Goal: Transaction & Acquisition: Download file/media

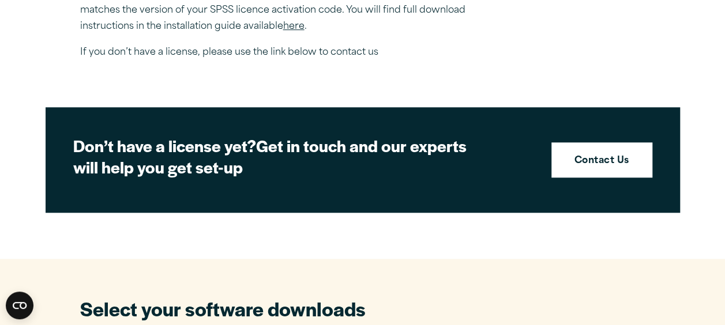
scroll to position [464, 0]
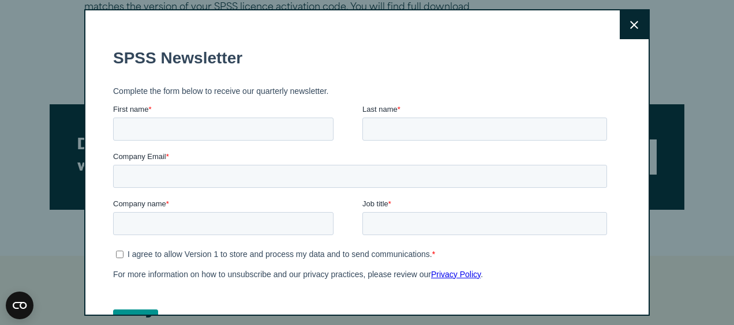
drag, startPoint x: 727, startPoint y: 49, endPoint x: 729, endPoint y: 119, distance: 69.8
click at [630, 25] on button "Close" at bounding box center [633, 24] width 29 height 29
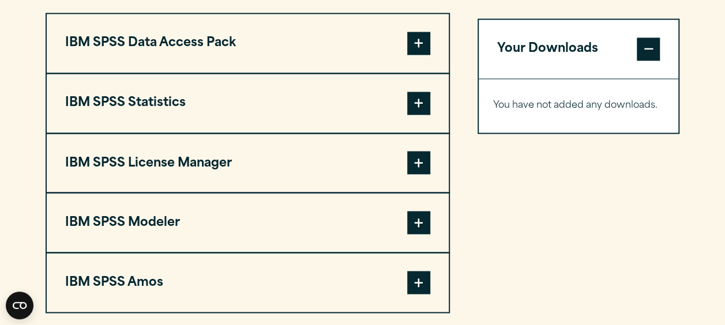
scroll to position [925, 0]
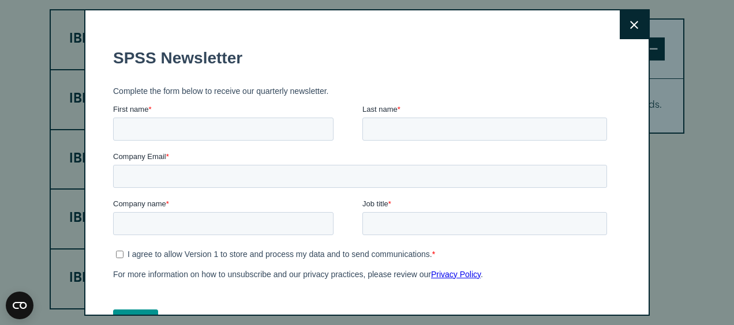
click at [630, 26] on icon at bounding box center [634, 25] width 8 height 9
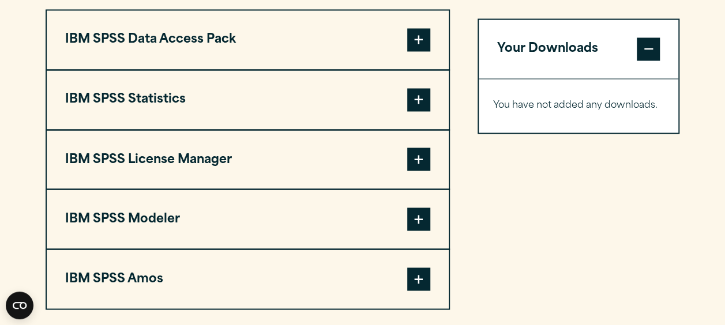
click at [416, 98] on span at bounding box center [418, 99] width 23 height 23
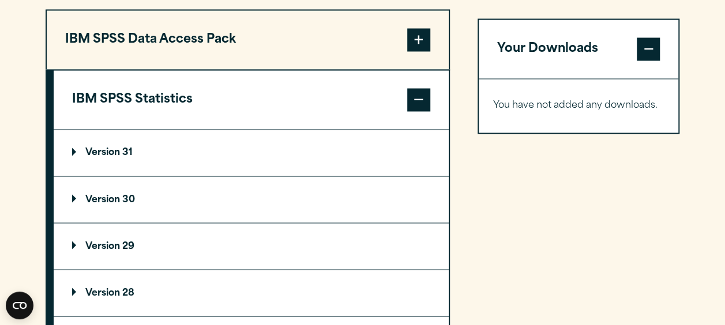
click at [111, 198] on p "Version 30" at bounding box center [103, 199] width 63 height 9
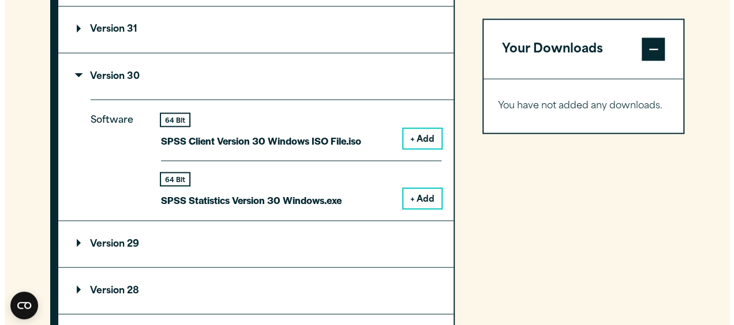
scroll to position [1052, 0]
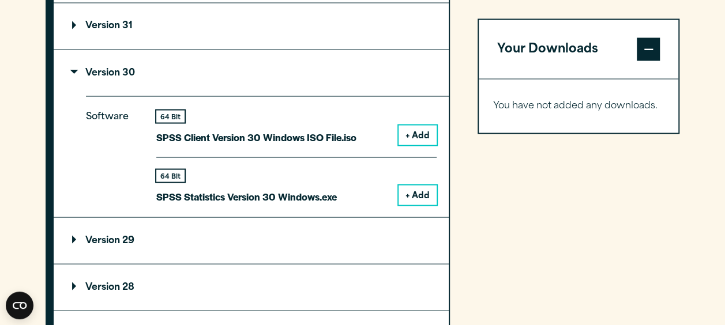
click at [416, 191] on button "+ Add" at bounding box center [417, 195] width 38 height 20
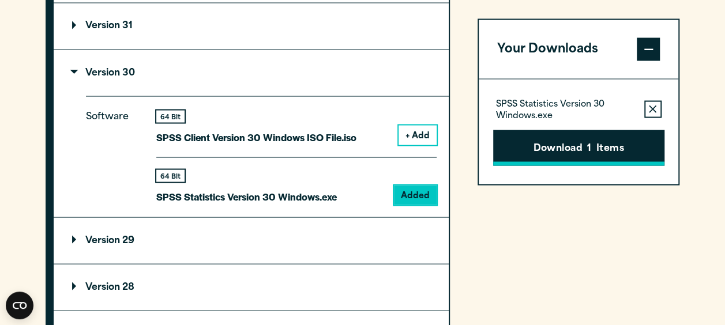
click at [512, 148] on button "Download 1 Items" at bounding box center [578, 148] width 171 height 36
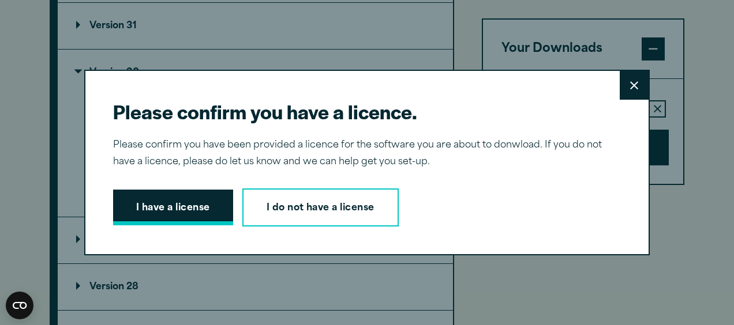
click at [180, 210] on button "I have a license" at bounding box center [173, 208] width 120 height 36
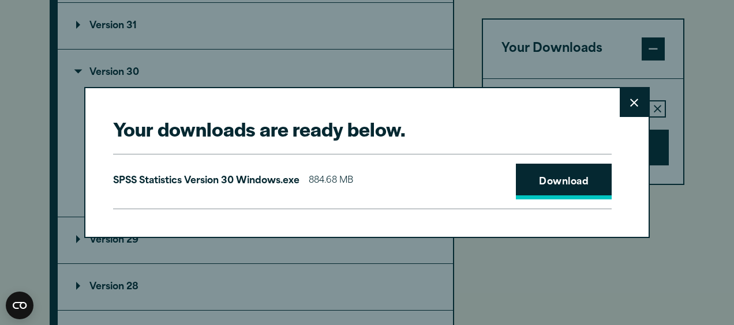
click at [532, 174] on link "Download" at bounding box center [564, 182] width 96 height 36
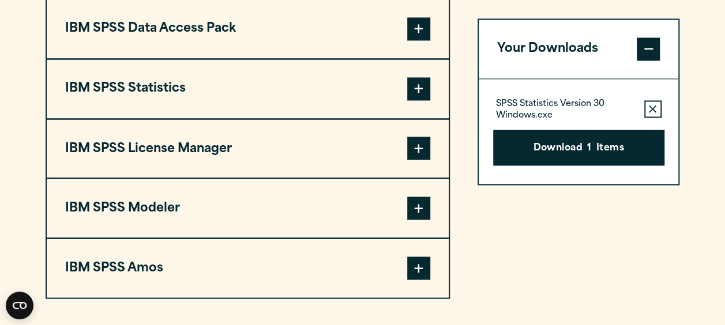
scroll to position [930, 0]
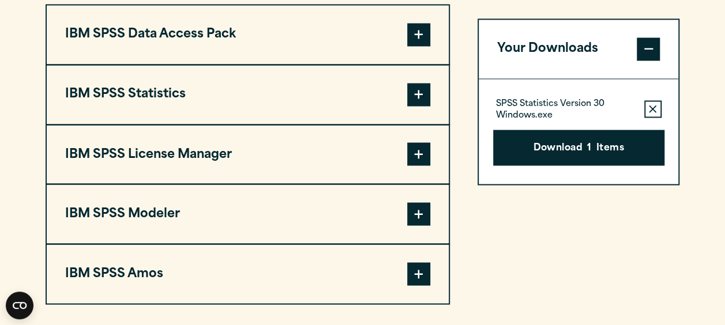
click at [419, 276] on span at bounding box center [418, 273] width 23 height 23
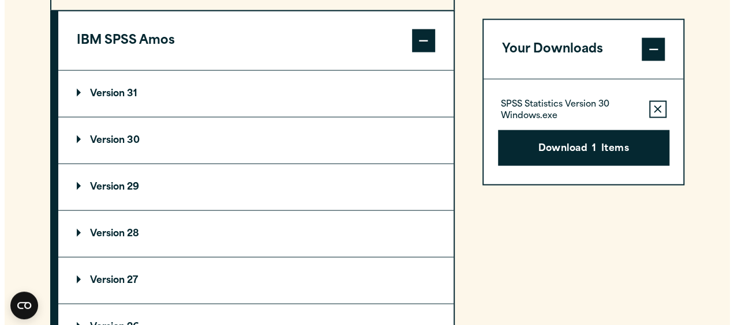
scroll to position [1179, 0]
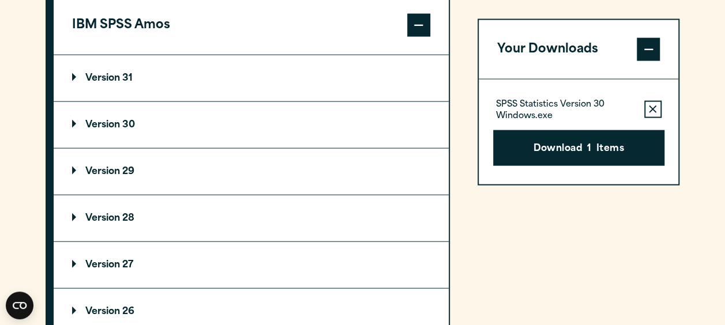
click at [116, 122] on p "Version 30" at bounding box center [103, 125] width 63 height 9
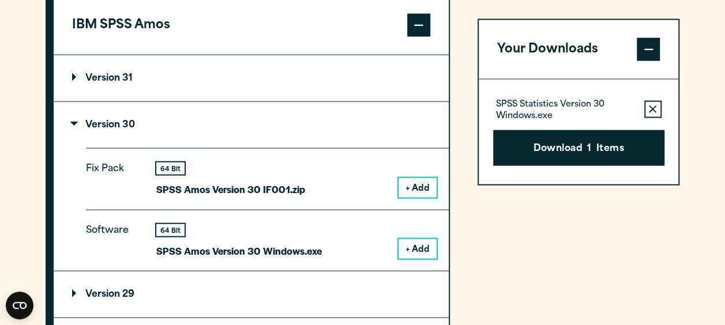
click at [422, 246] on button "+ Add" at bounding box center [417, 249] width 38 height 20
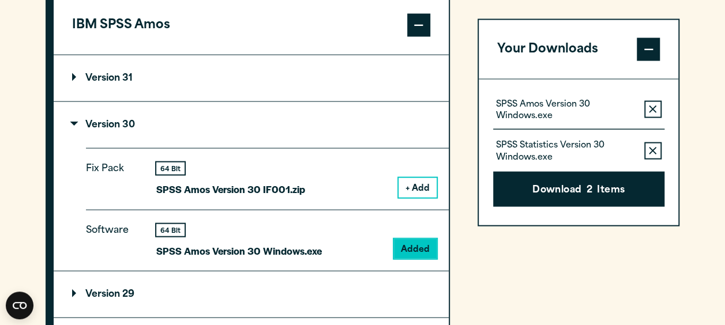
click at [652, 150] on icon "button" at bounding box center [652, 149] width 7 height 7
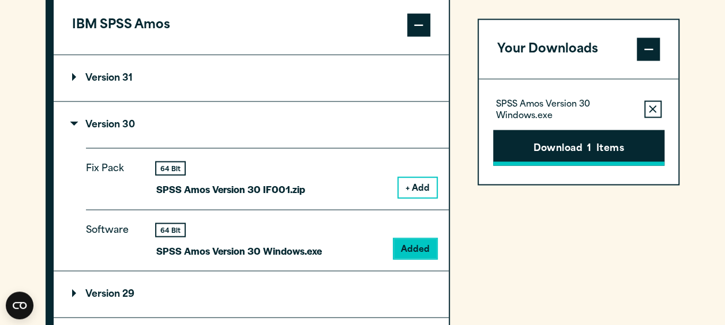
click at [581, 152] on button "Download 1 Items" at bounding box center [578, 148] width 171 height 36
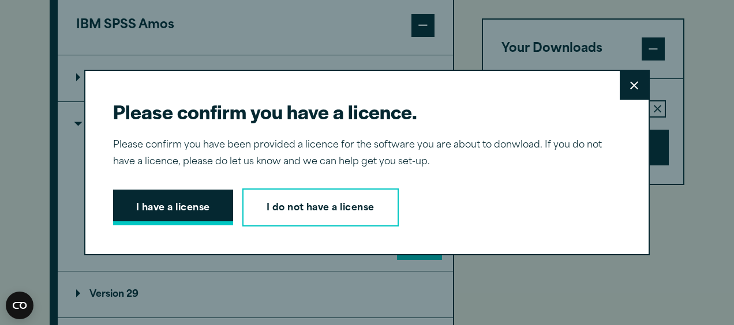
click at [191, 209] on button "I have a license" at bounding box center [173, 208] width 120 height 36
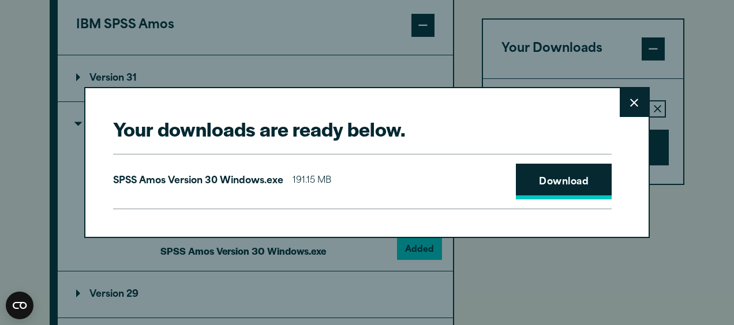
click at [541, 178] on link "Download" at bounding box center [564, 182] width 96 height 36
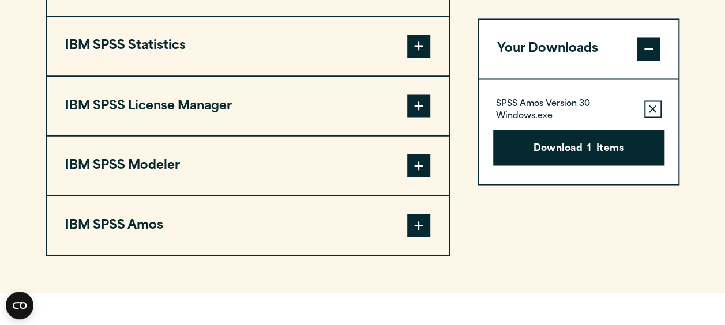
scroll to position [998, 0]
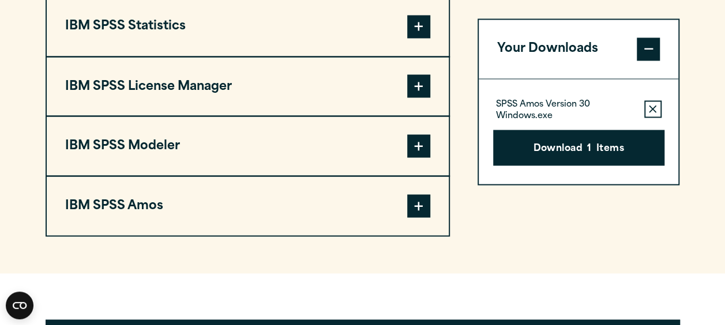
click at [420, 209] on span at bounding box center [418, 205] width 23 height 23
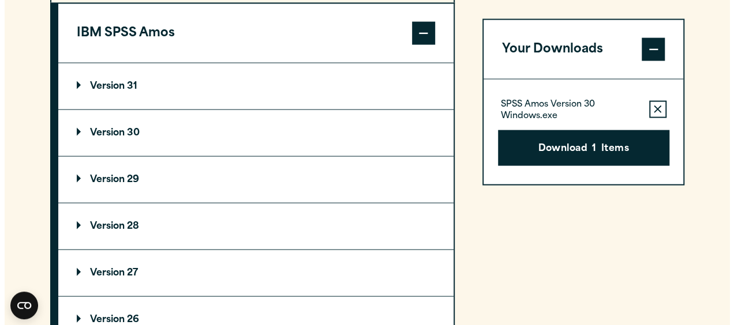
scroll to position [1196, 0]
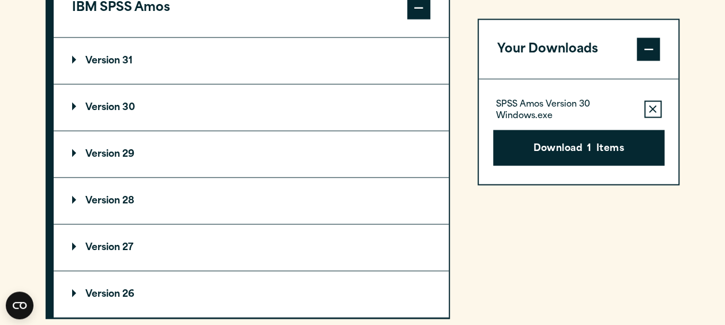
click at [109, 146] on summary "Version 29" at bounding box center [251, 154] width 395 height 46
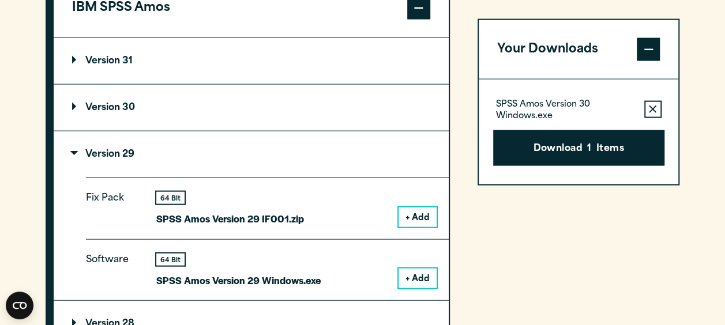
click at [413, 277] on button "+ Add" at bounding box center [417, 279] width 38 height 20
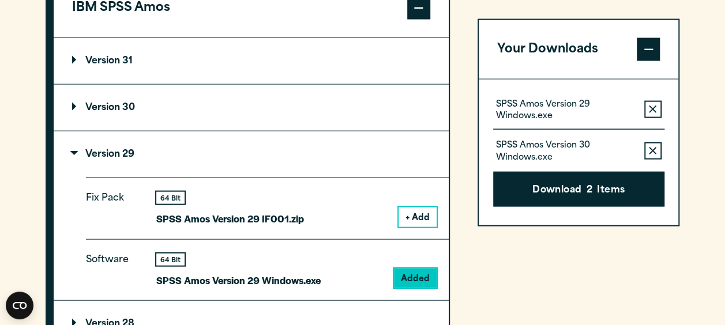
click at [654, 151] on icon "button" at bounding box center [652, 149] width 7 height 7
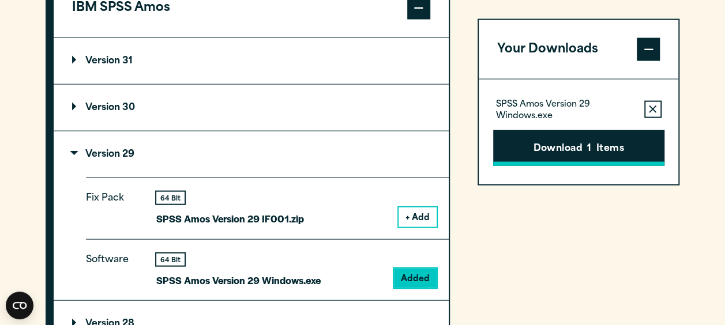
click at [571, 144] on button "Download 1 Items" at bounding box center [578, 148] width 171 height 36
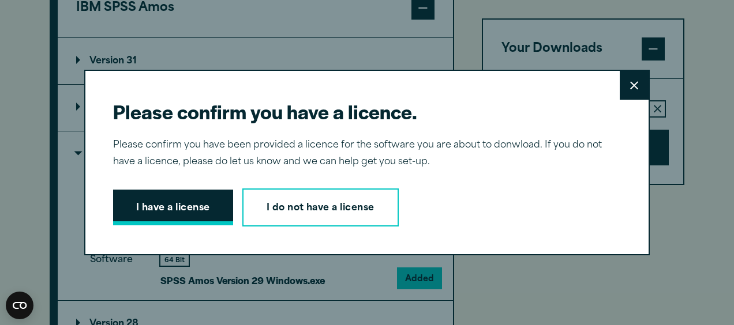
click at [171, 202] on button "I have a license" at bounding box center [173, 208] width 120 height 36
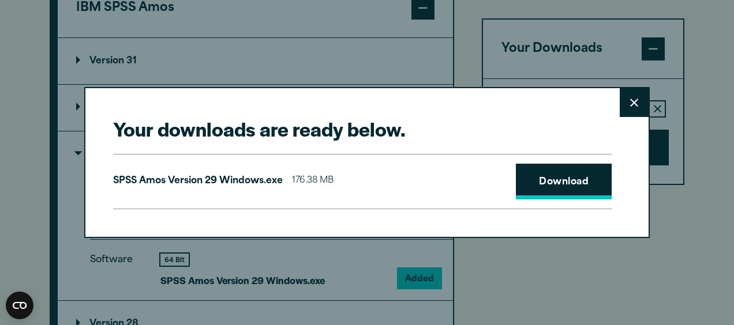
click at [555, 179] on link "Download" at bounding box center [564, 182] width 96 height 36
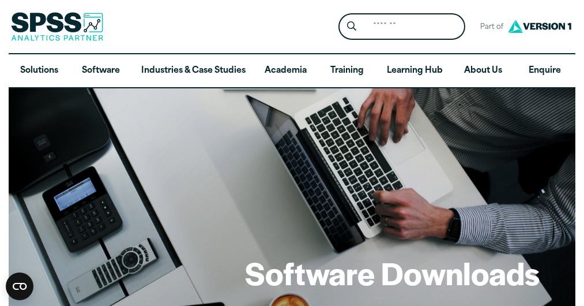
scroll to position [12, 0]
